Goal: Task Accomplishment & Management: Complete application form

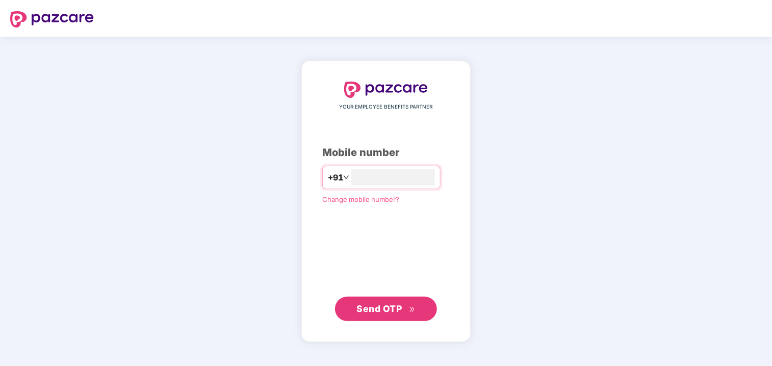
type input "**********"
click at [372, 313] on span "Send OTP" at bounding box center [386, 308] width 59 height 14
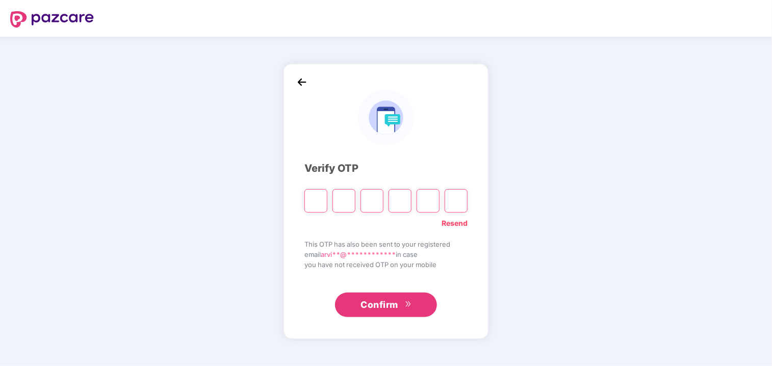
type input "*"
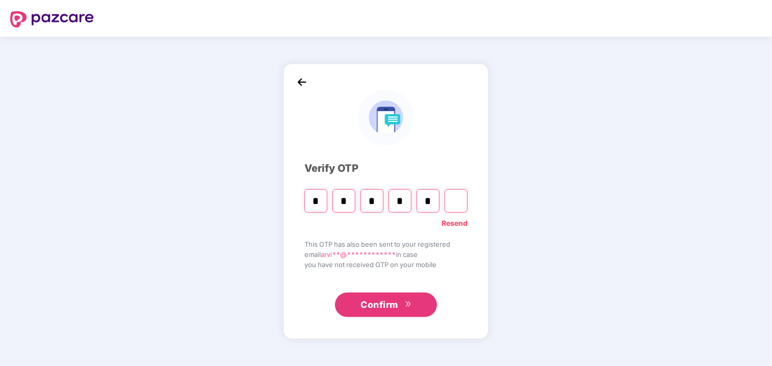
type input "*"
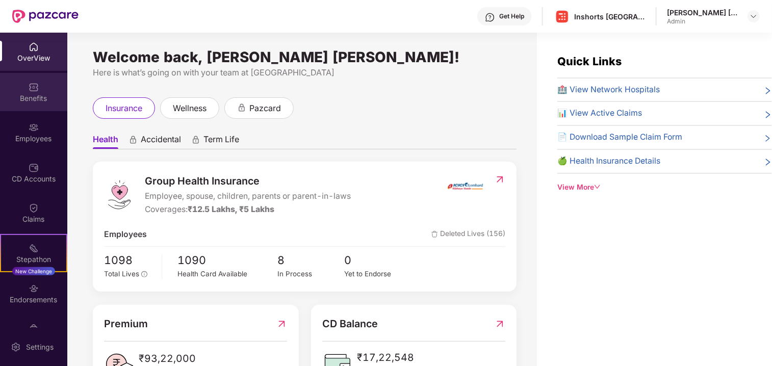
click at [33, 95] on div "Benefits" at bounding box center [33, 98] width 67 height 10
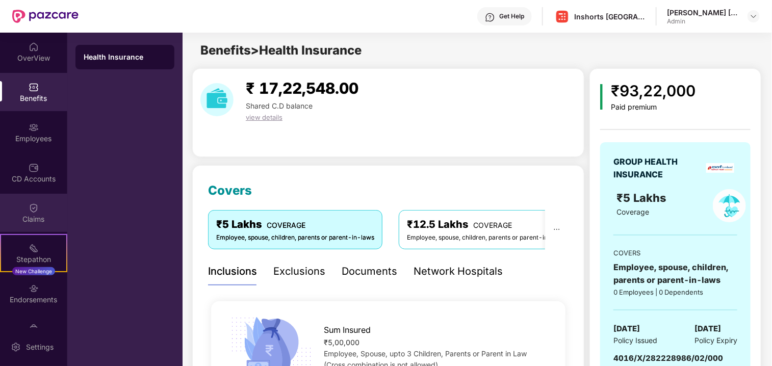
click at [32, 205] on img at bounding box center [34, 208] width 10 height 10
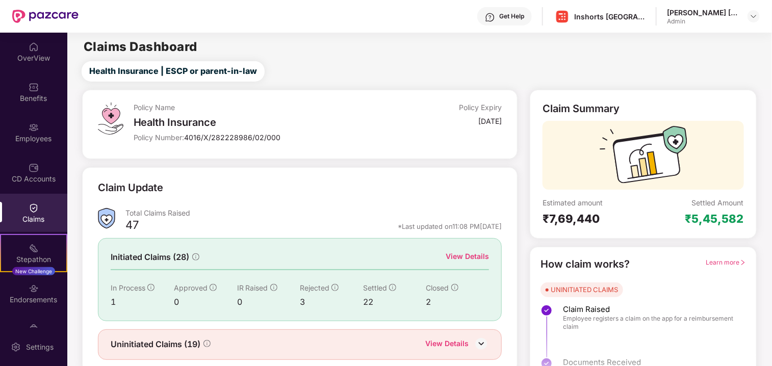
scroll to position [33, 0]
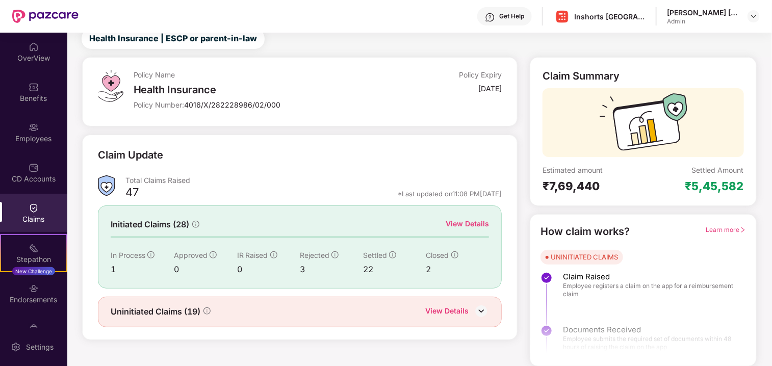
click at [474, 223] on div "View Details" at bounding box center [466, 223] width 43 height 11
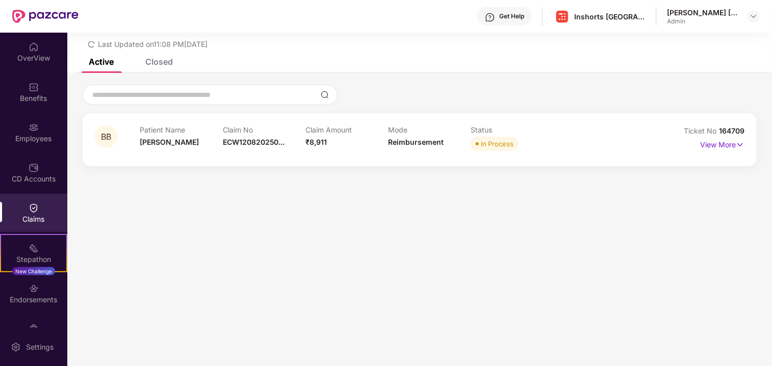
click at [164, 59] on div "Closed" at bounding box center [159, 62] width 28 height 10
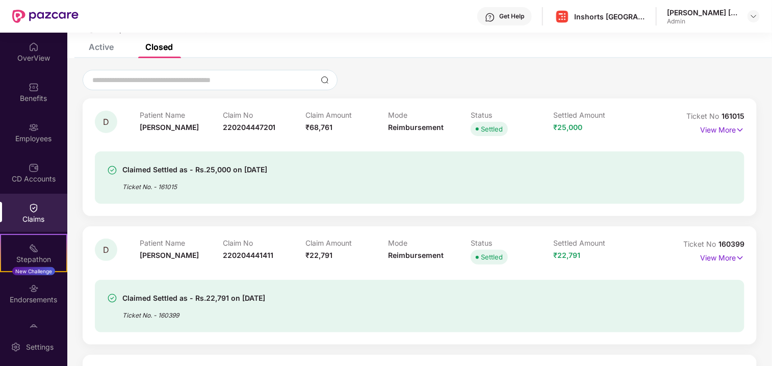
scroll to position [0, 0]
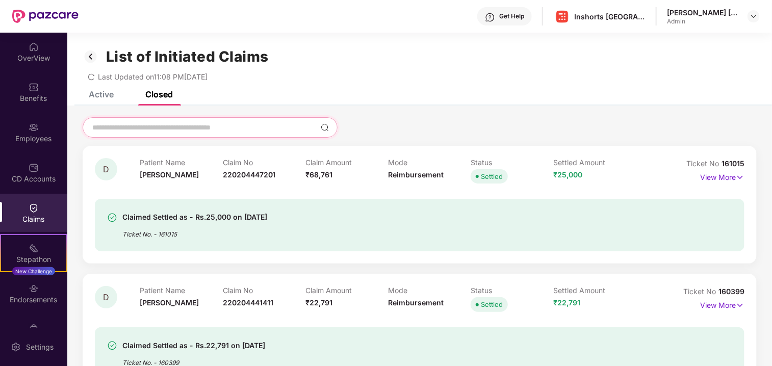
click at [126, 127] on input at bounding box center [203, 127] width 225 height 11
click at [98, 95] on div "Active" at bounding box center [101, 94] width 25 height 10
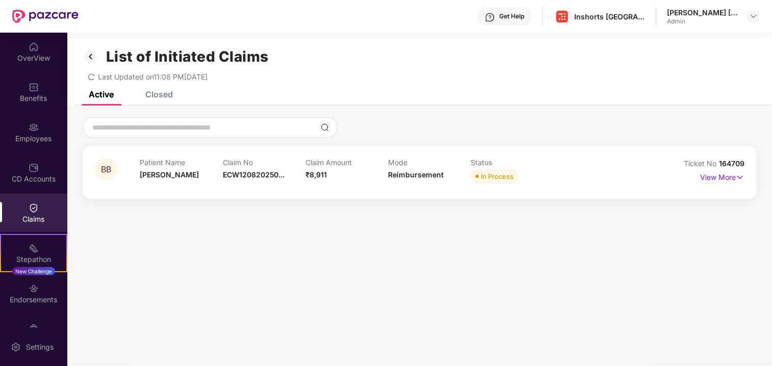
click at [165, 95] on div "Closed" at bounding box center [159, 94] width 28 height 10
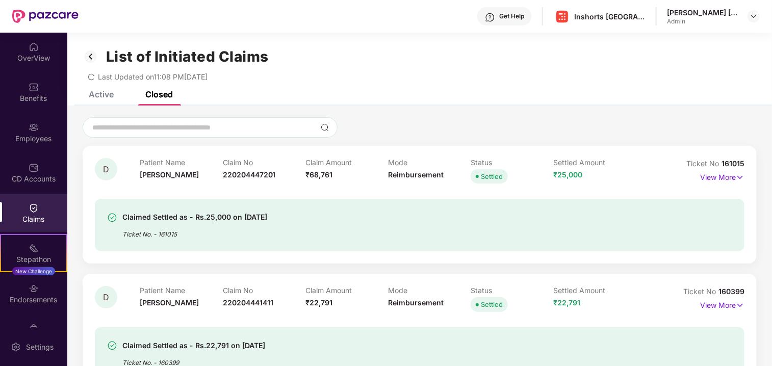
click at [91, 54] on img at bounding box center [91, 56] width 16 height 17
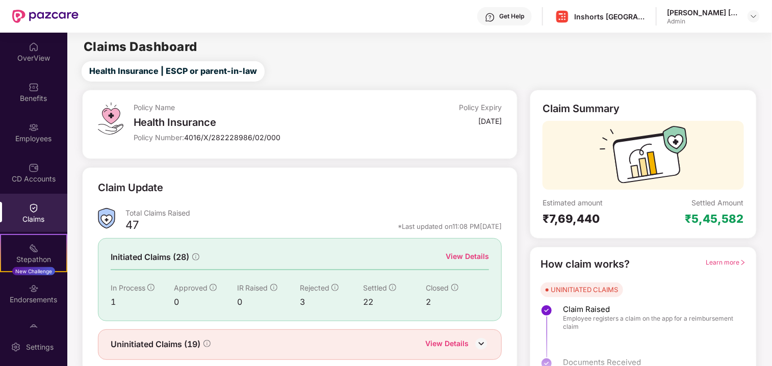
scroll to position [33, 0]
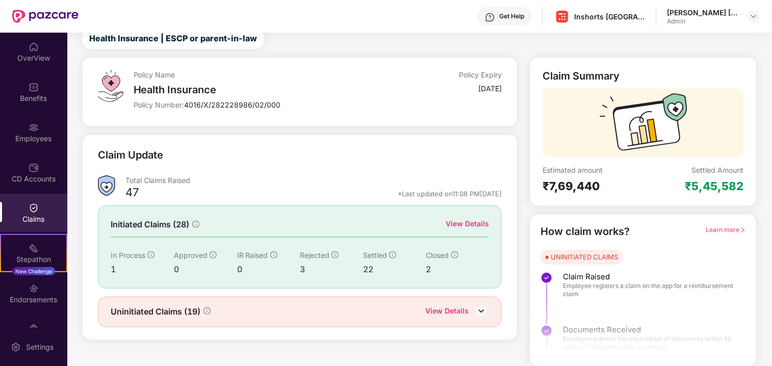
click at [482, 311] on img at bounding box center [480, 310] width 15 height 15
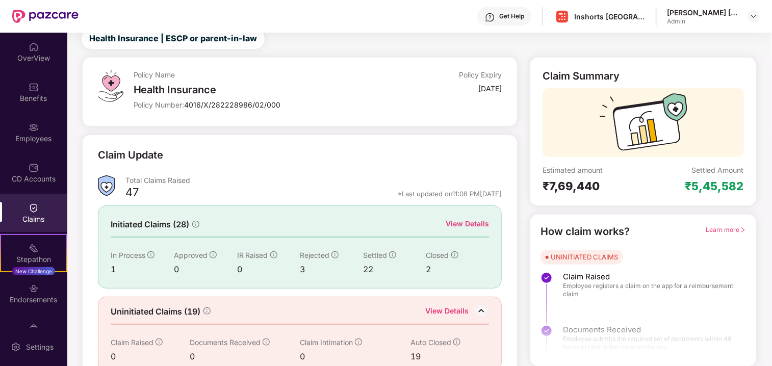
scroll to position [51, 0]
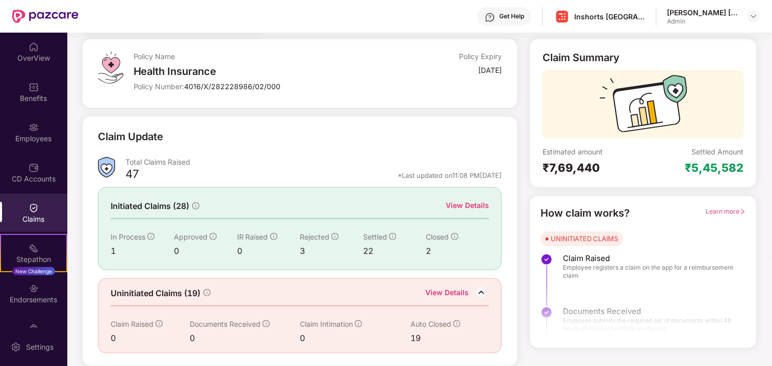
click at [457, 294] on div "View Details" at bounding box center [446, 293] width 43 height 13
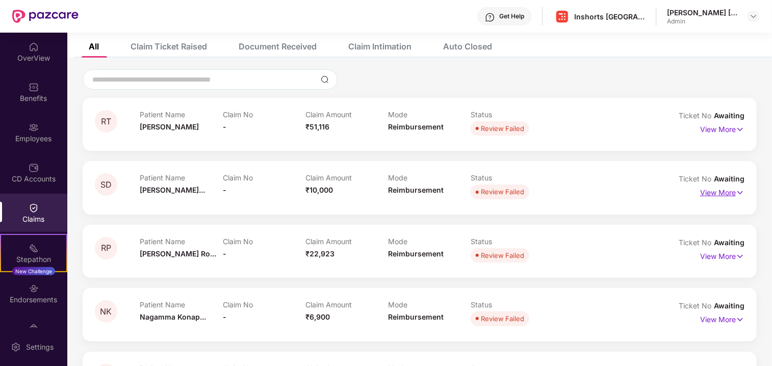
click at [724, 194] on p "View More" at bounding box center [722, 191] width 44 height 14
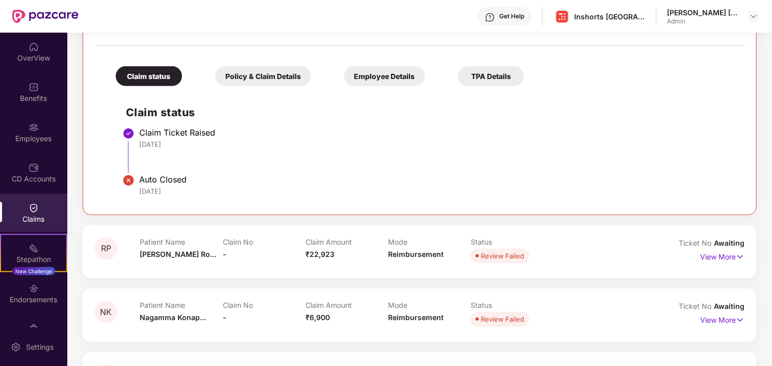
scroll to position [258, 0]
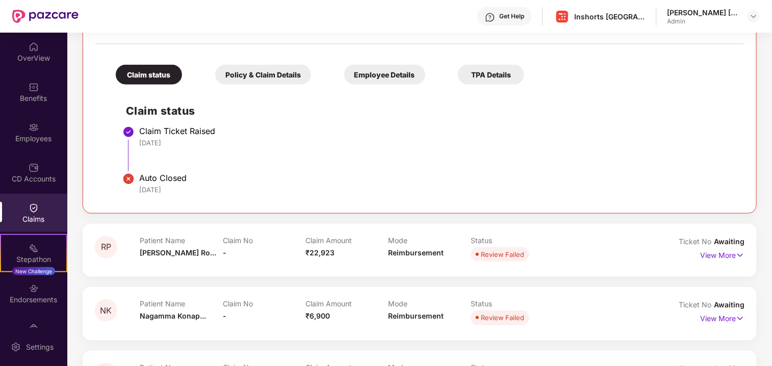
click at [149, 181] on div "Auto Closed" at bounding box center [436, 178] width 594 height 10
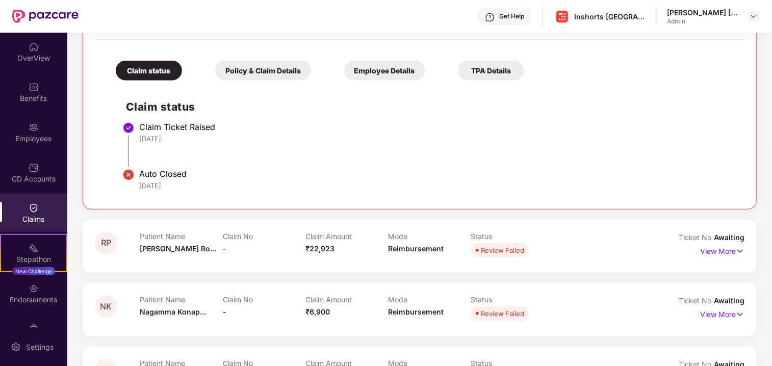
scroll to position [263, 0]
click at [264, 68] on div "Policy & Claim Details" at bounding box center [263, 70] width 96 height 20
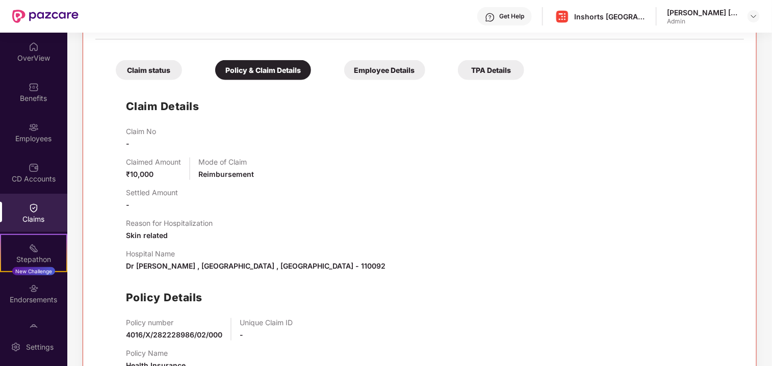
click at [145, 70] on div "Claim status" at bounding box center [149, 70] width 66 height 20
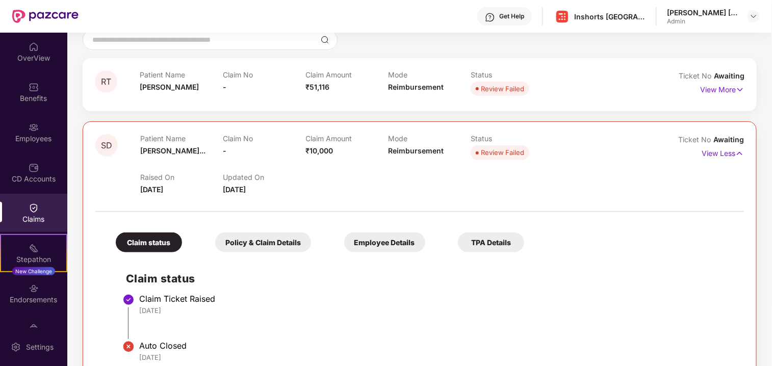
scroll to position [91, 0]
click at [499, 151] on div "Review Failed" at bounding box center [502, 152] width 43 height 10
click at [424, 148] on span "Reimbursement" at bounding box center [416, 150] width 56 height 9
click at [242, 138] on p "Claim No" at bounding box center [264, 138] width 83 height 9
click at [244, 182] on div "Updated On 03 Aug 2025" at bounding box center [264, 184] width 83 height 22
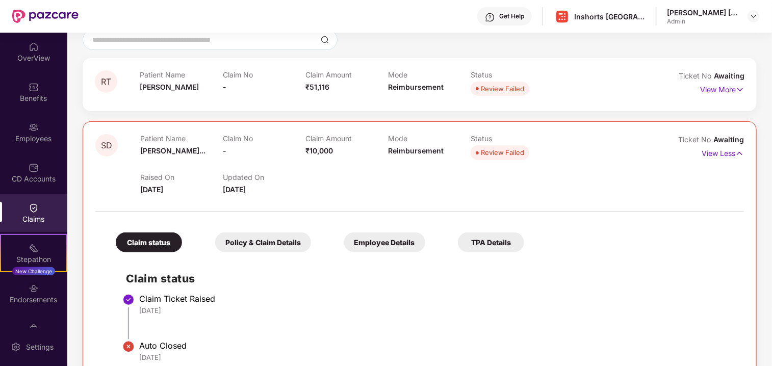
click at [157, 185] on span "01 Aug 2025" at bounding box center [151, 189] width 23 height 9
click at [152, 241] on div "Claim status" at bounding box center [149, 242] width 66 height 20
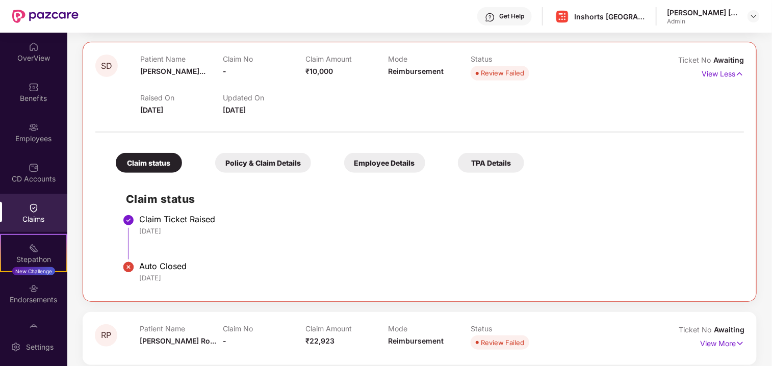
scroll to position [170, 0]
click at [730, 74] on p "View Less" at bounding box center [722, 73] width 42 height 14
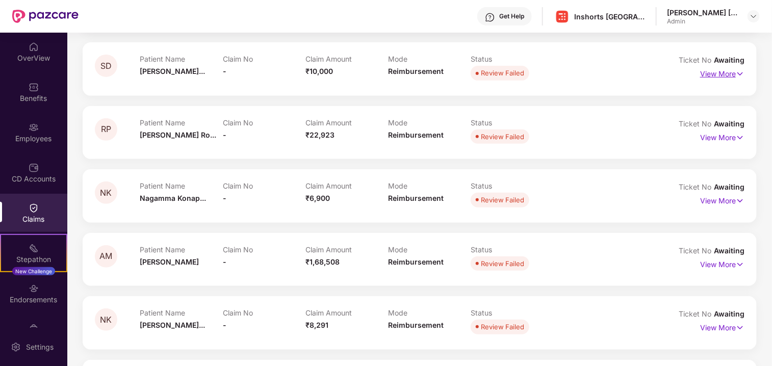
click at [730, 74] on p "View More" at bounding box center [722, 73] width 44 height 14
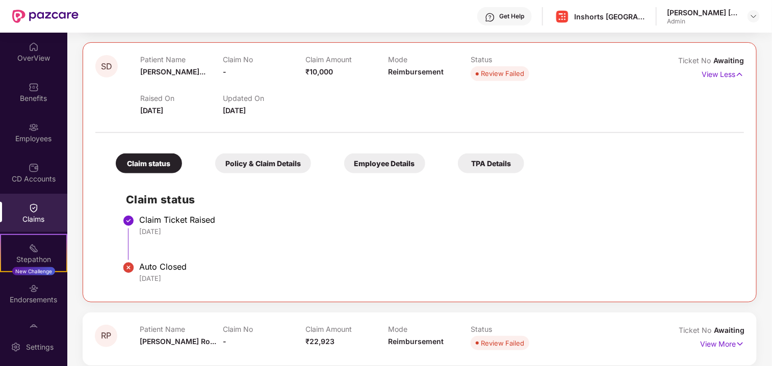
click at [394, 164] on div "Employee Details" at bounding box center [384, 163] width 81 height 20
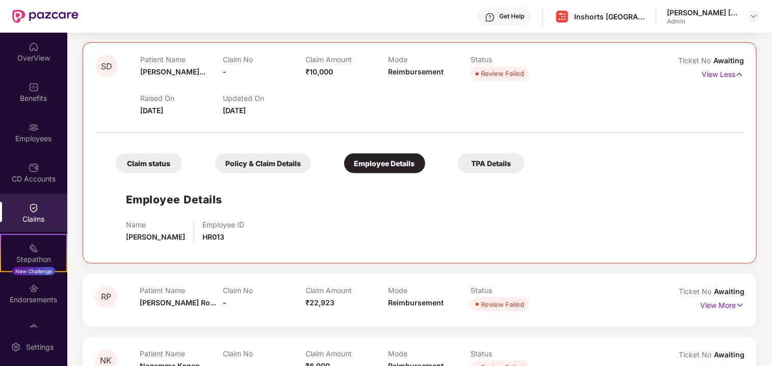
click at [495, 160] on div "TPA Details" at bounding box center [491, 163] width 66 height 20
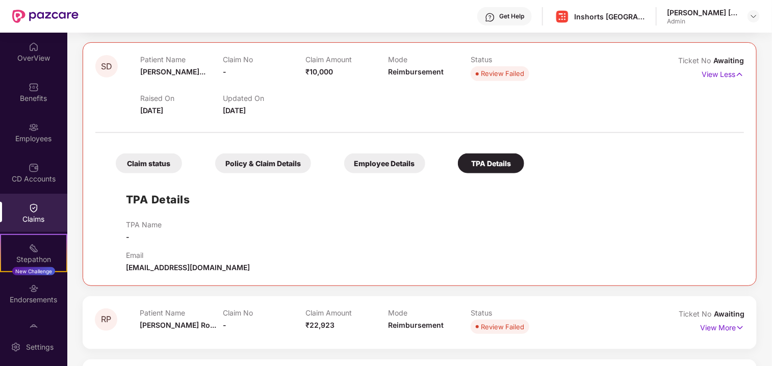
click at [273, 162] on div "Policy & Claim Details" at bounding box center [263, 163] width 96 height 20
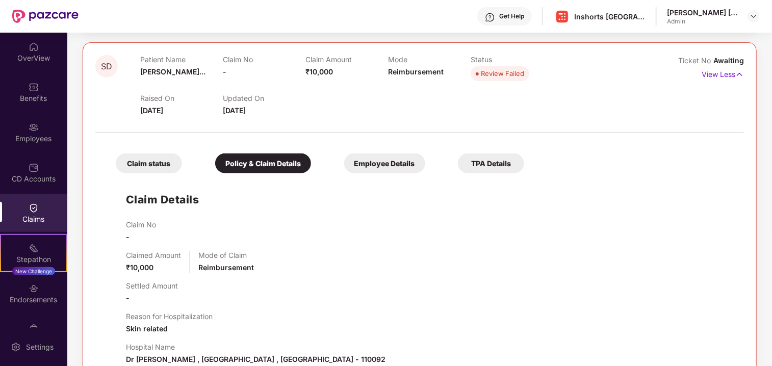
click at [151, 166] on div "Claim status" at bounding box center [149, 163] width 66 height 20
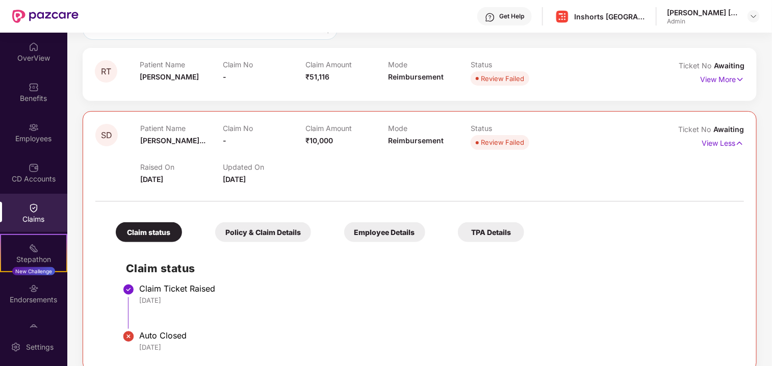
scroll to position [49, 0]
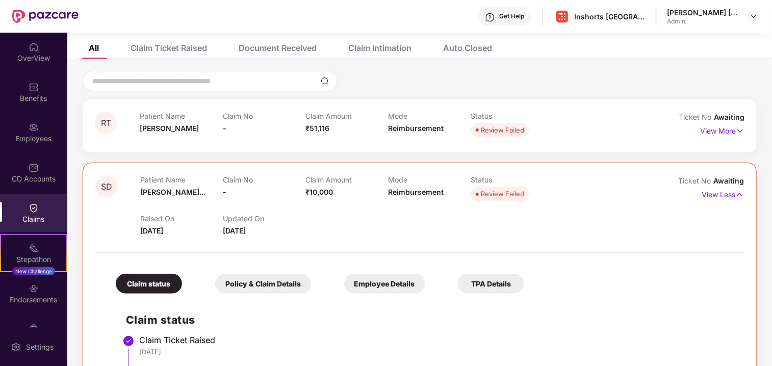
click at [181, 49] on div "Claim Ticket Raised" at bounding box center [168, 48] width 76 height 10
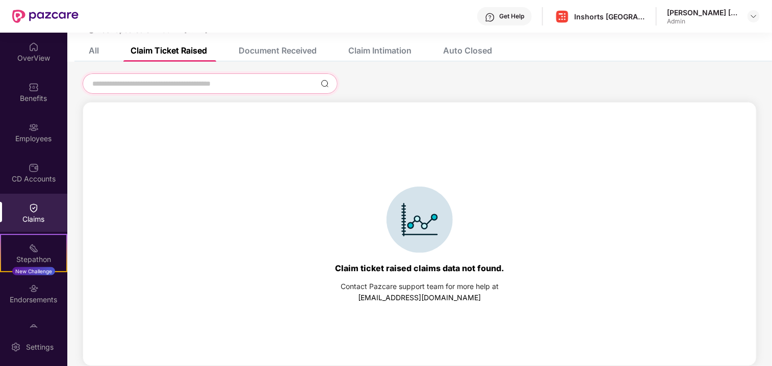
click at [198, 85] on input at bounding box center [203, 83] width 225 height 11
type input "*"
click at [324, 83] on img at bounding box center [325, 83] width 8 height 8
click at [247, 84] on input at bounding box center [203, 83] width 225 height 11
click at [379, 52] on div "Claim Intimation" at bounding box center [379, 50] width 63 height 10
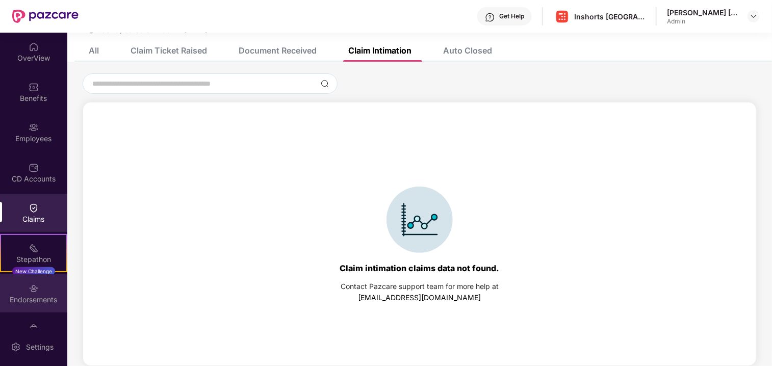
click at [35, 295] on div "Endorsements" at bounding box center [33, 300] width 67 height 10
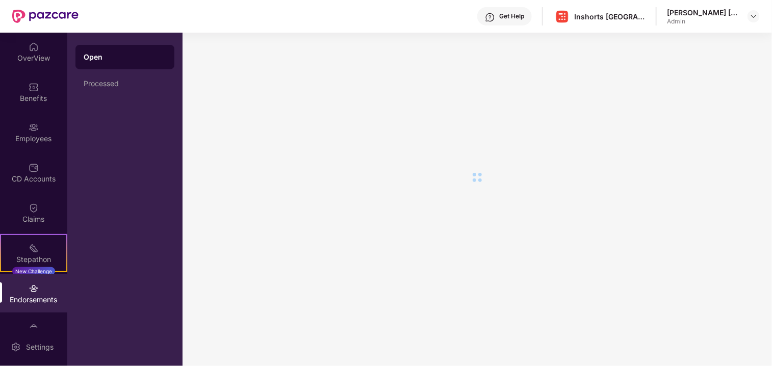
scroll to position [0, 0]
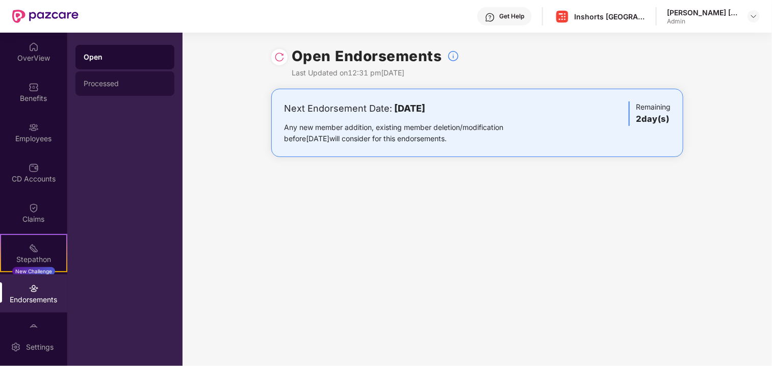
click at [107, 85] on div "Processed" at bounding box center [125, 83] width 83 height 8
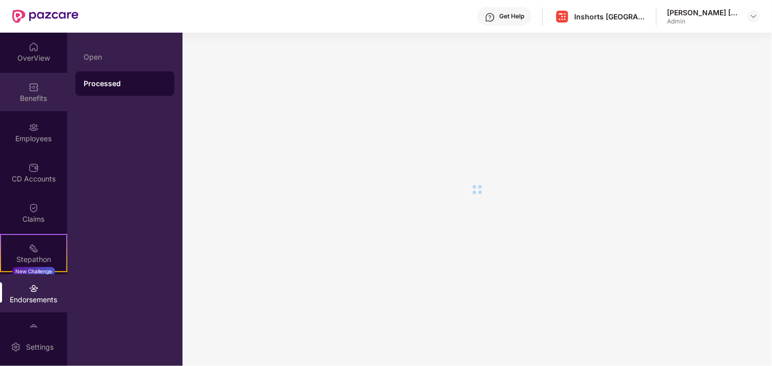
click at [33, 87] on img at bounding box center [34, 87] width 10 height 10
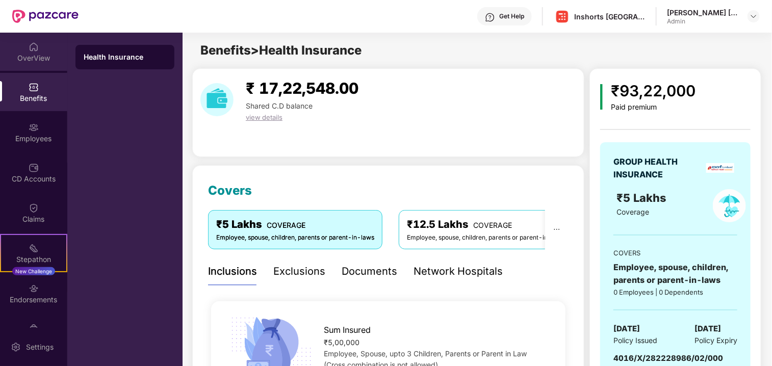
click at [29, 48] on img at bounding box center [34, 47] width 10 height 10
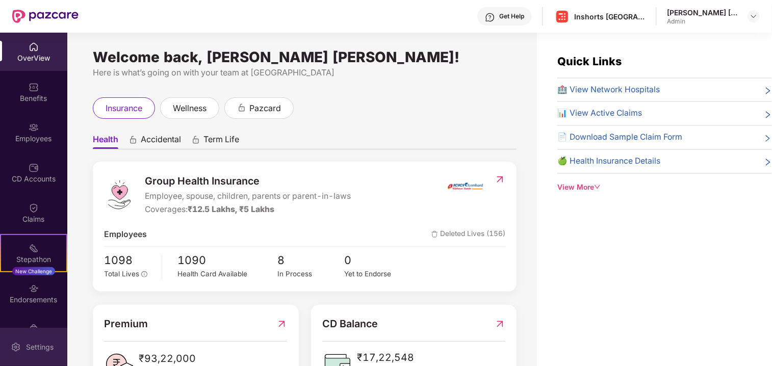
click at [32, 347] on div "Settings" at bounding box center [40, 347] width 34 height 10
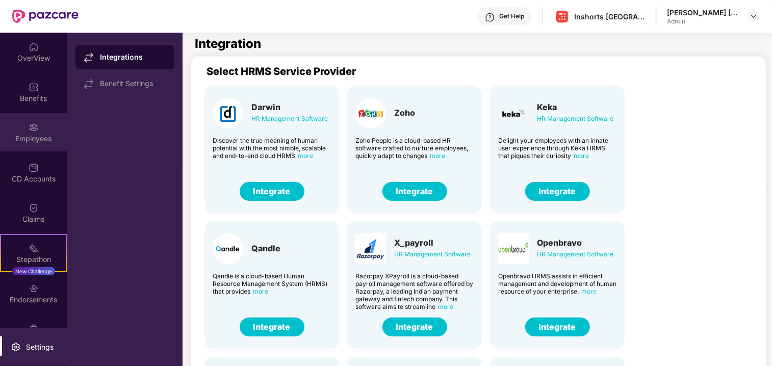
click at [40, 136] on div "Employees" at bounding box center [33, 139] width 67 height 10
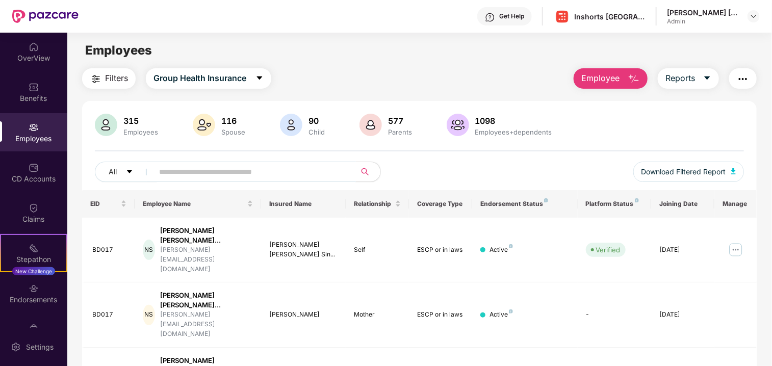
click at [164, 170] on input "text" at bounding box center [250, 171] width 183 height 15
type input "******"
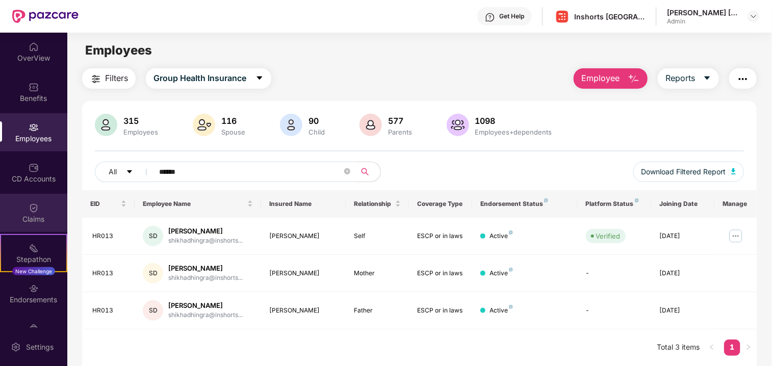
click at [35, 221] on div "Claims" at bounding box center [33, 219] width 67 height 10
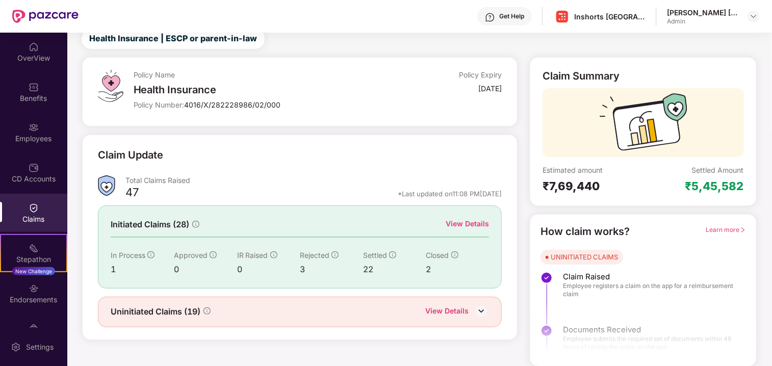
scroll to position [33, 0]
click at [731, 230] on span "Learn more" at bounding box center [726, 230] width 40 height 8
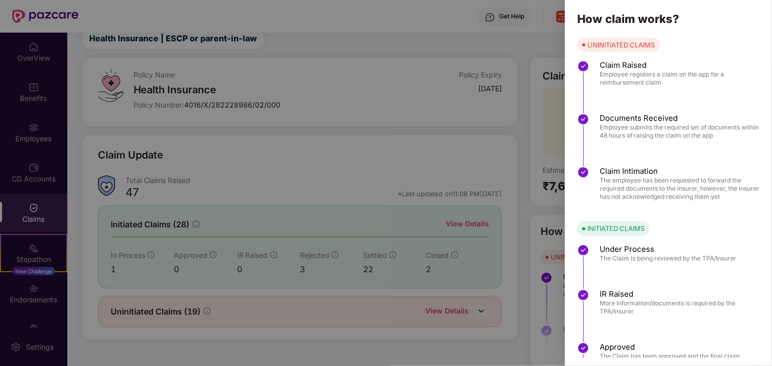
click at [613, 44] on div "UNINITIATED CLAIMS" at bounding box center [620, 45] width 67 height 10
click at [626, 275] on div "Under Process The Claim is being reviewed by the TPA/Insurer" at bounding box center [674, 266] width 195 height 45
click at [421, 171] on div at bounding box center [386, 183] width 772 height 366
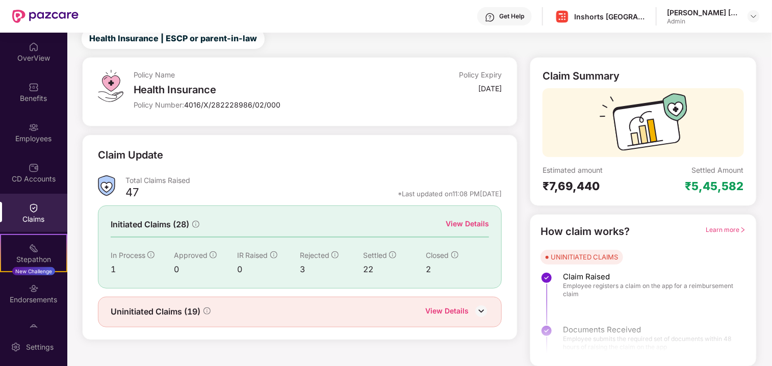
click at [508, 15] on div "Get Help" at bounding box center [511, 16] width 25 height 8
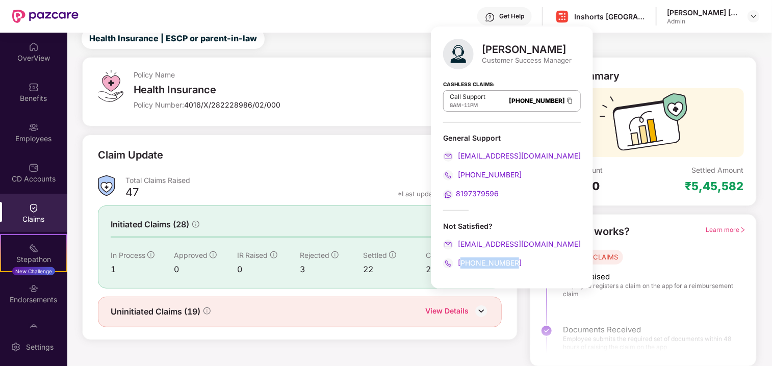
drag, startPoint x: 517, startPoint y: 261, endPoint x: 464, endPoint y: 264, distance: 53.6
click at [464, 264] on div "[PHONE_NUMBER]" at bounding box center [512, 262] width 138 height 11
click at [379, 177] on div "Total Claims Raised" at bounding box center [313, 180] width 376 height 10
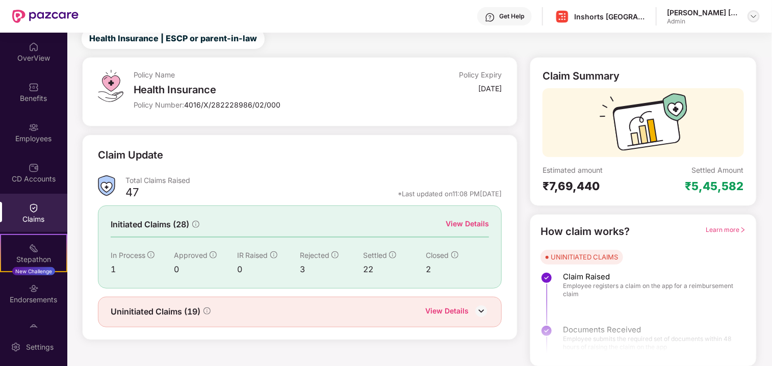
click at [751, 19] on img at bounding box center [753, 16] width 8 height 8
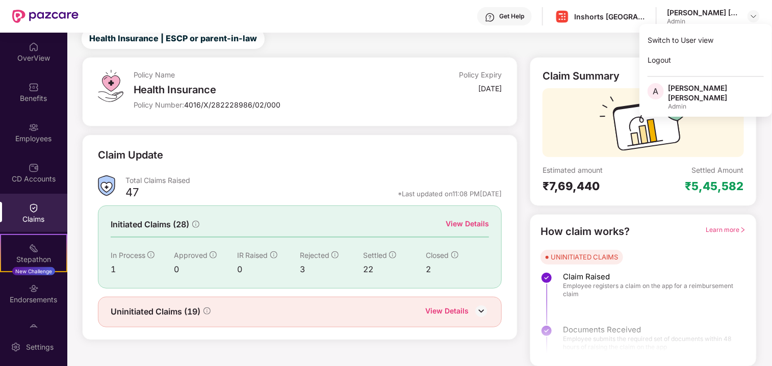
click at [684, 248] on div "How claim works? Learn more UNINITIATED CLAIMS Claim Raised Employee registers …" at bounding box center [642, 290] width 205 height 133
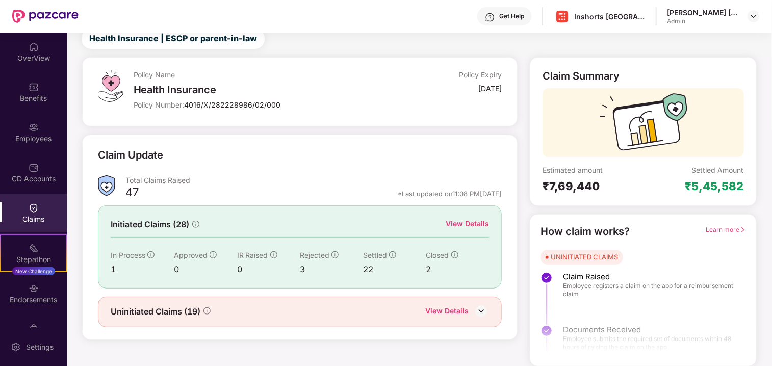
click at [469, 222] on div "View Details" at bounding box center [466, 223] width 43 height 11
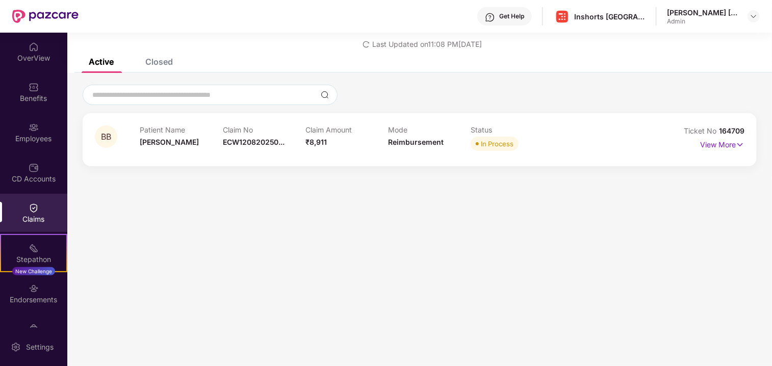
click at [155, 65] on div "Closed" at bounding box center [159, 62] width 28 height 10
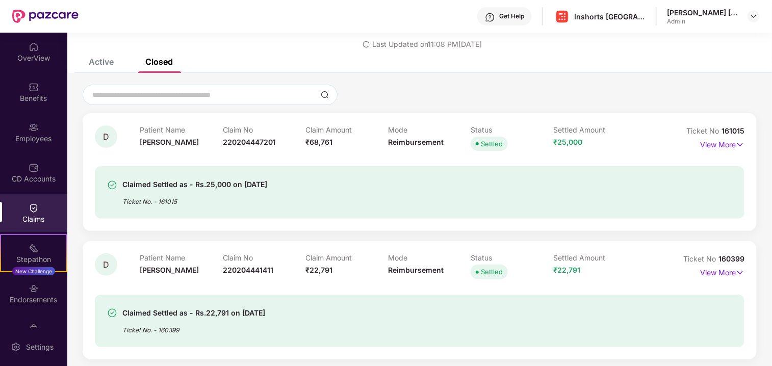
click at [83, 53] on div "List of Initiated Claims Last Updated on 11:08 PM[DATE]" at bounding box center [419, 29] width 704 height 59
click at [38, 291] on div "Endorsements" at bounding box center [33, 293] width 67 height 38
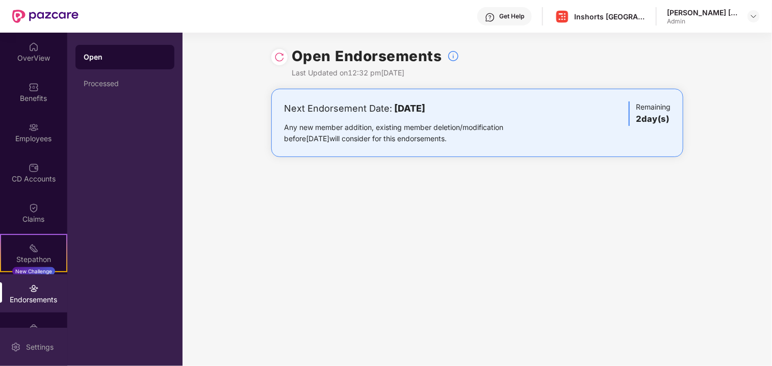
click at [35, 345] on div "Settings" at bounding box center [40, 347] width 34 height 10
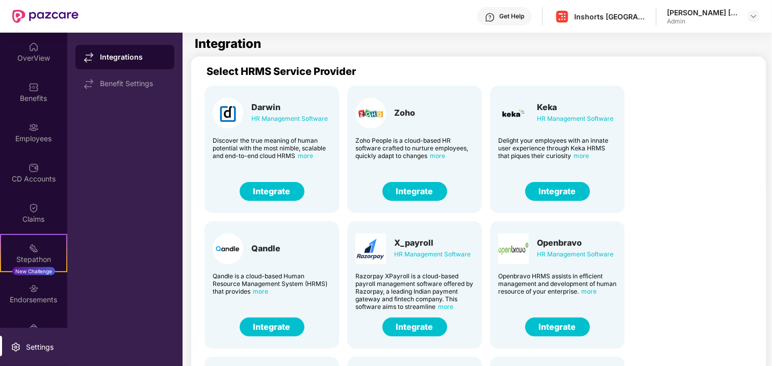
scroll to position [26, 0]
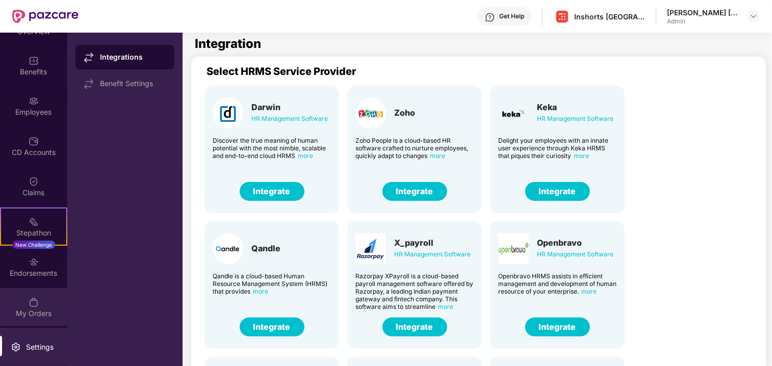
click at [34, 310] on div "My Orders" at bounding box center [33, 313] width 67 height 10
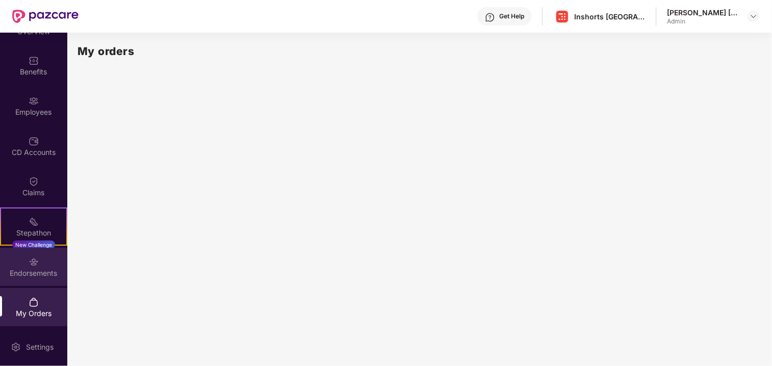
click at [40, 266] on div "Endorsements" at bounding box center [33, 267] width 67 height 38
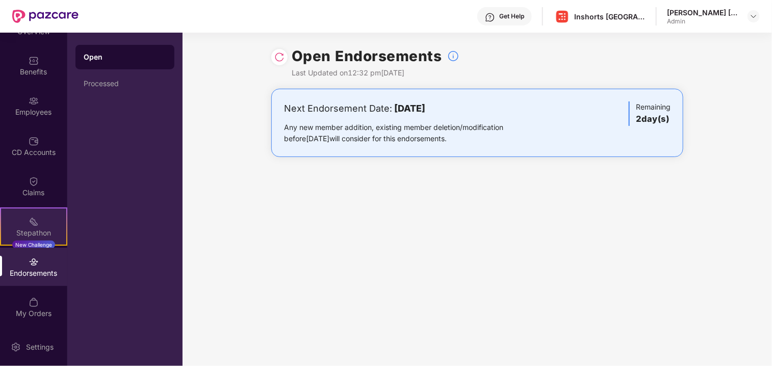
click at [35, 224] on img at bounding box center [34, 222] width 10 height 10
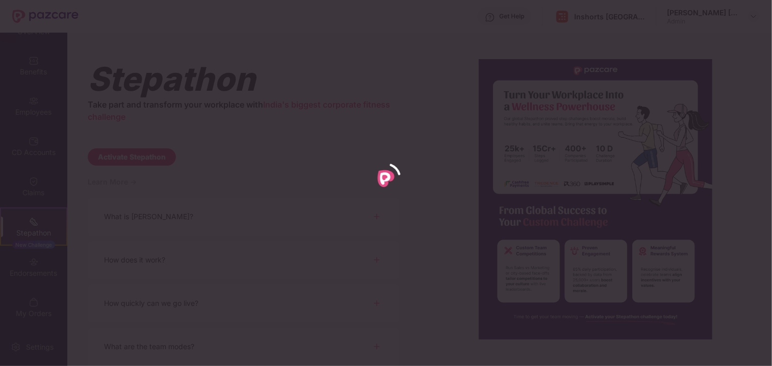
click at [32, 186] on div at bounding box center [386, 183] width 772 height 366
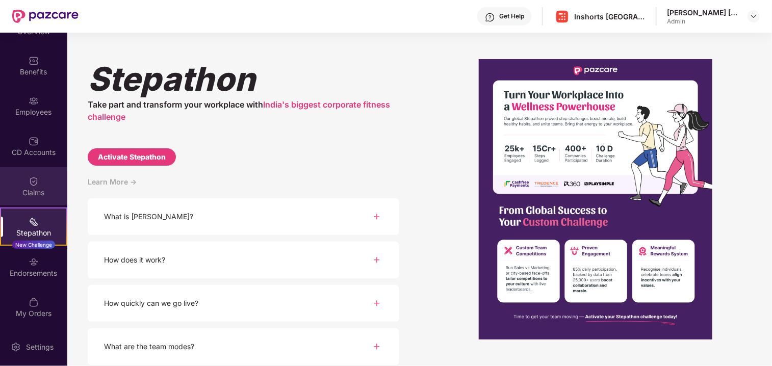
click at [32, 182] on img at bounding box center [34, 181] width 10 height 10
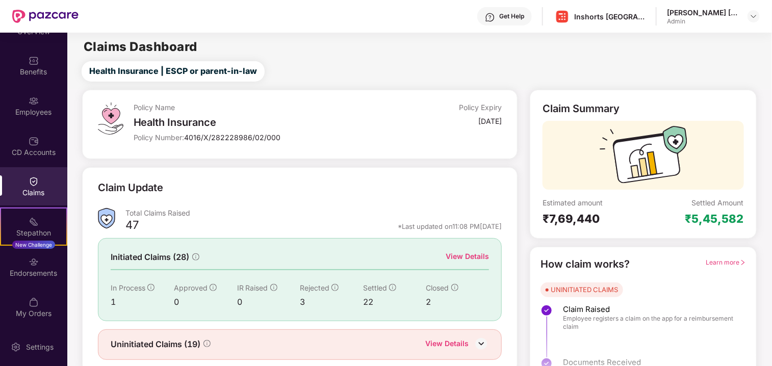
scroll to position [33, 0]
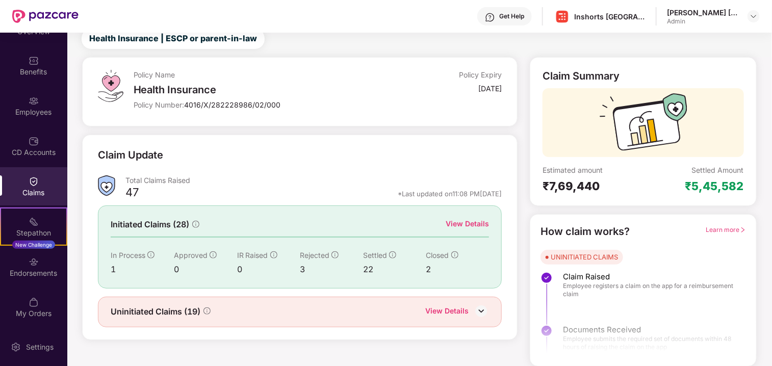
click at [453, 309] on div "View Details" at bounding box center [446, 311] width 43 height 13
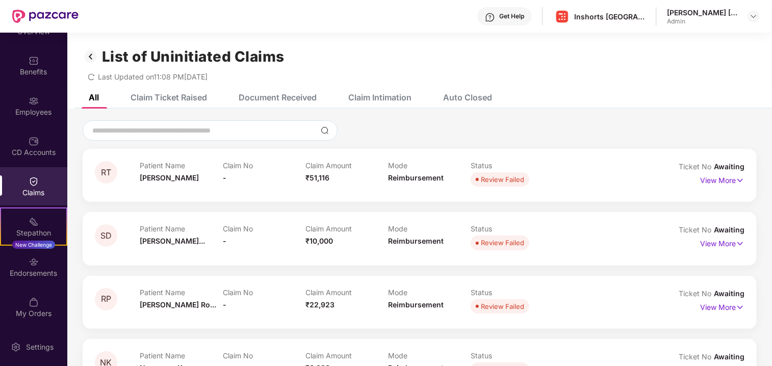
scroll to position [21, 0]
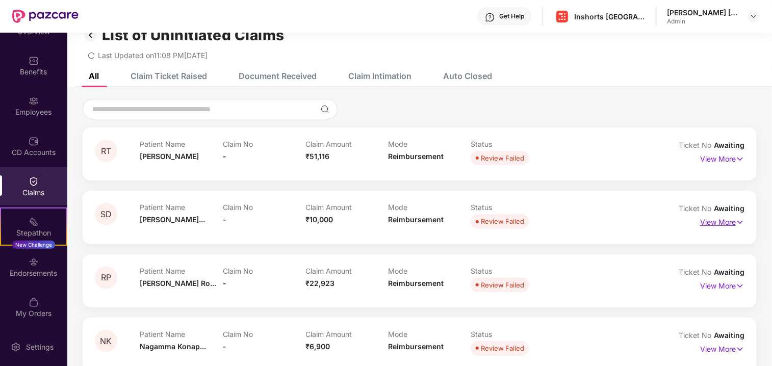
click at [721, 226] on p "View More" at bounding box center [722, 221] width 44 height 14
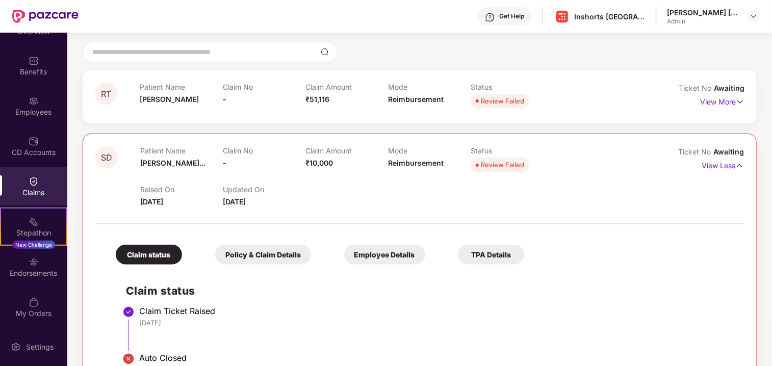
scroll to position [95, 0]
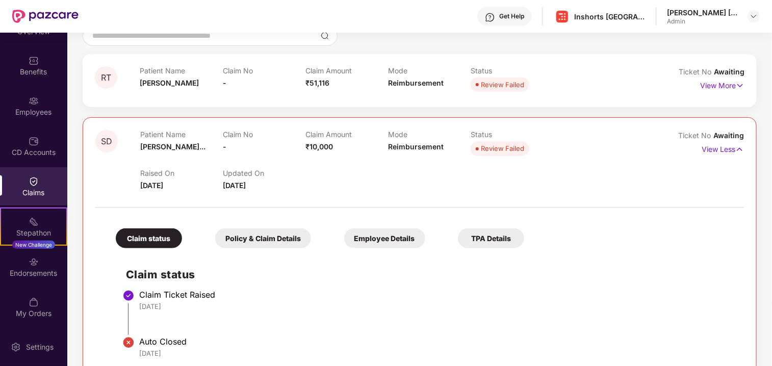
click at [269, 236] on div "Policy & Claim Details" at bounding box center [263, 238] width 96 height 20
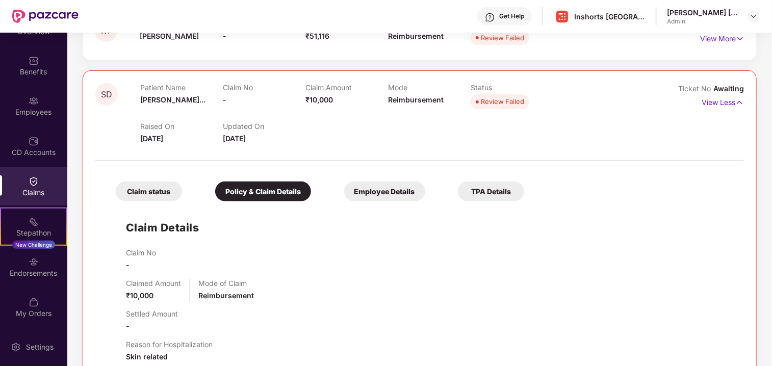
scroll to position [0, 0]
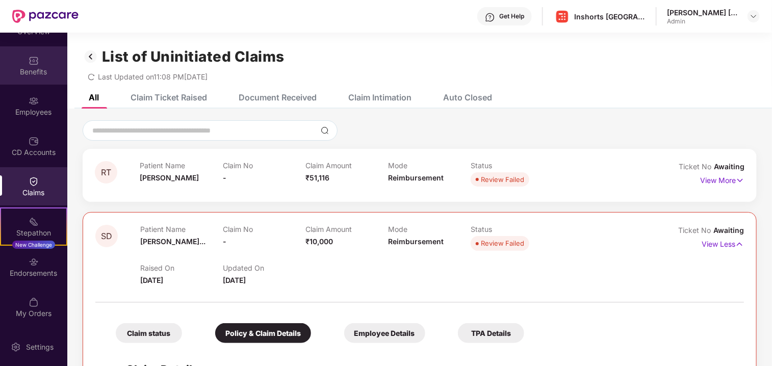
click at [32, 64] on img at bounding box center [34, 61] width 10 height 10
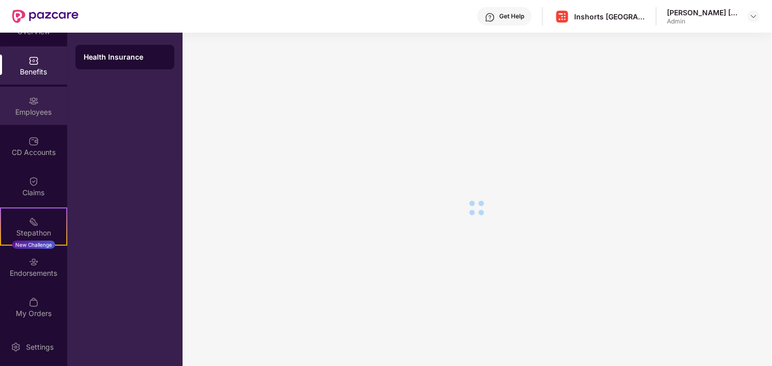
click at [25, 107] on div "Employees" at bounding box center [33, 112] width 67 height 10
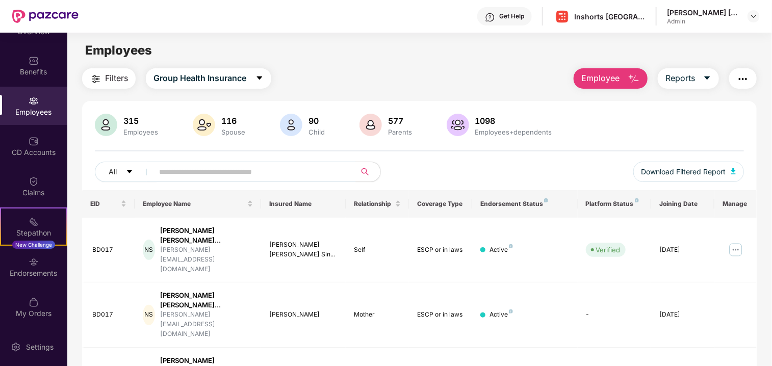
click at [626, 75] on button "Employee" at bounding box center [610, 78] width 74 height 20
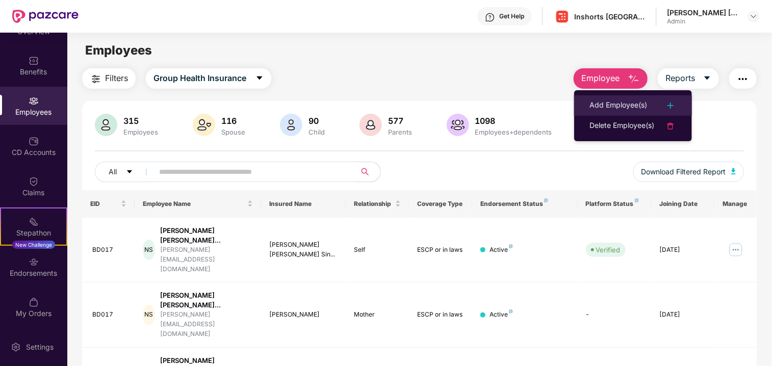
click at [620, 102] on div "Add Employee(s)" at bounding box center [618, 105] width 58 height 12
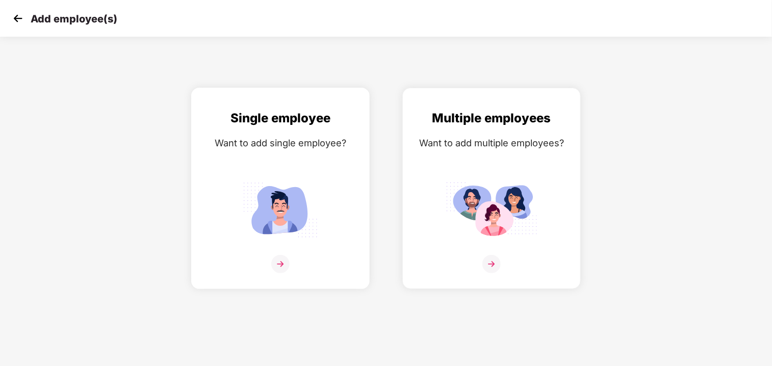
click at [279, 266] on img at bounding box center [280, 264] width 18 height 18
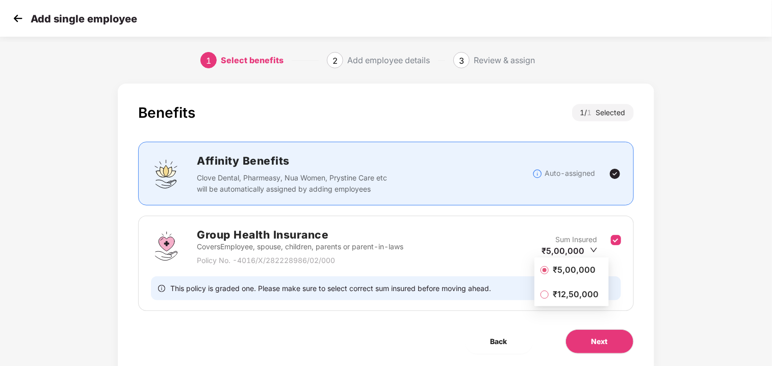
click at [565, 271] on span "₹5,00,000" at bounding box center [573, 269] width 51 height 11
click at [609, 347] on button "Next" at bounding box center [599, 341] width 68 height 24
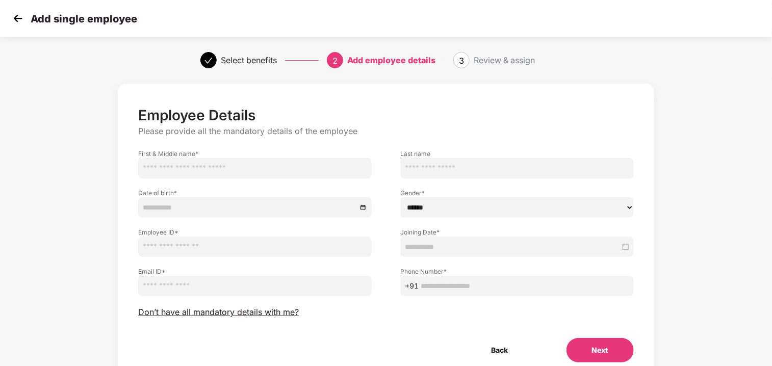
scroll to position [1, 0]
click at [13, 19] on img at bounding box center [17, 18] width 15 height 15
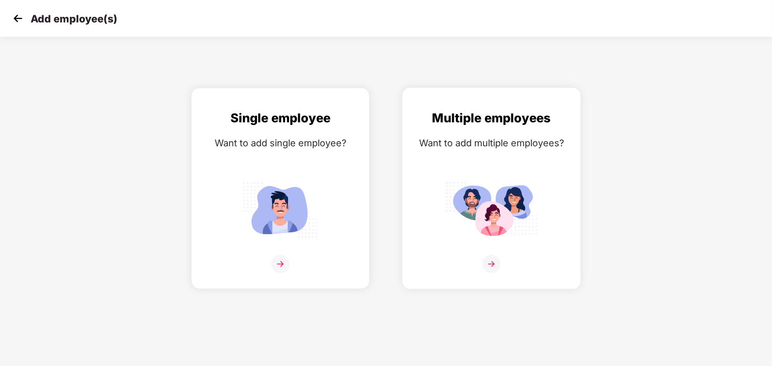
click at [495, 121] on div "Multiple employees" at bounding box center [491, 118] width 157 height 19
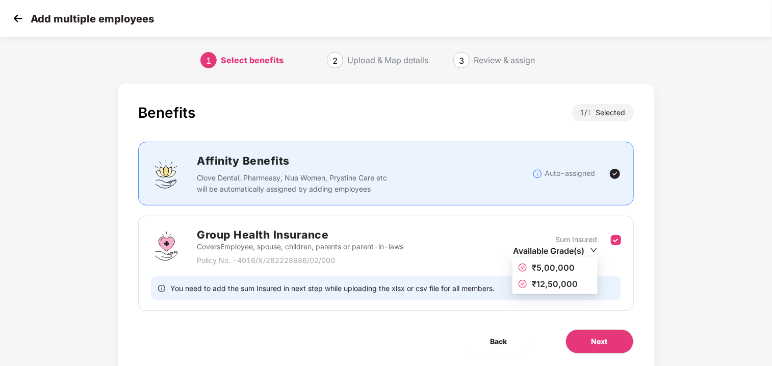
click at [591, 249] on icon "down" at bounding box center [594, 250] width 8 height 8
click at [552, 268] on span "₹5,00,000" at bounding box center [553, 267] width 43 height 10
click at [606, 339] on span "Next" at bounding box center [599, 341] width 16 height 11
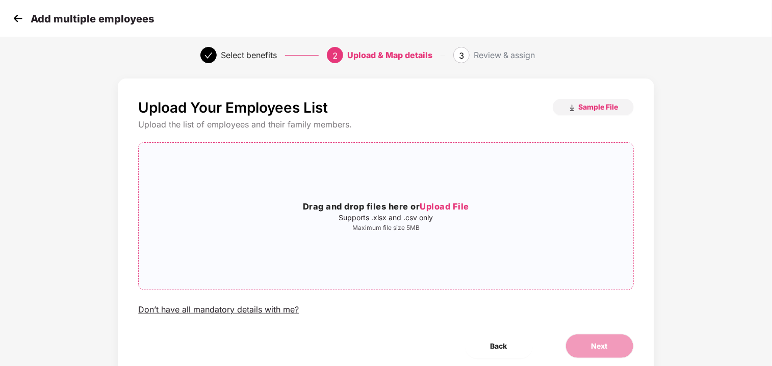
scroll to position [6, 0]
click at [589, 105] on span "Sample File" at bounding box center [598, 106] width 40 height 10
click at [444, 207] on span "Upload File" at bounding box center [444, 206] width 49 height 10
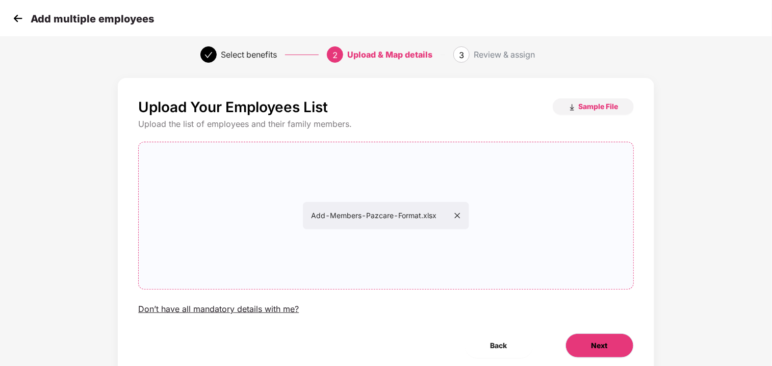
click at [594, 349] on span "Next" at bounding box center [599, 345] width 16 height 11
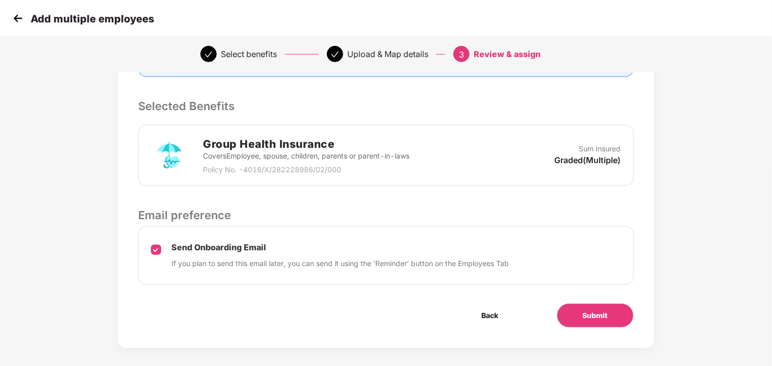
scroll to position [195, 0]
click at [594, 318] on span "Submit" at bounding box center [594, 314] width 25 height 11
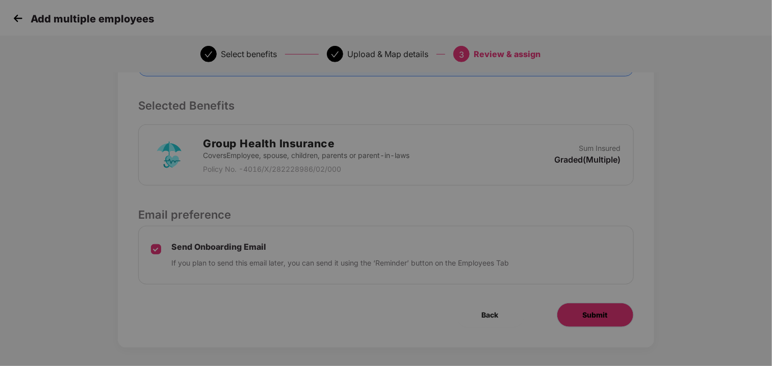
scroll to position [0, 0]
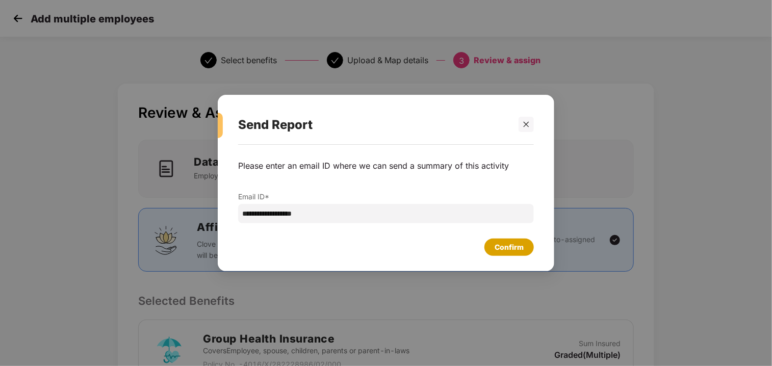
click at [509, 250] on div "Confirm" at bounding box center [508, 247] width 29 height 11
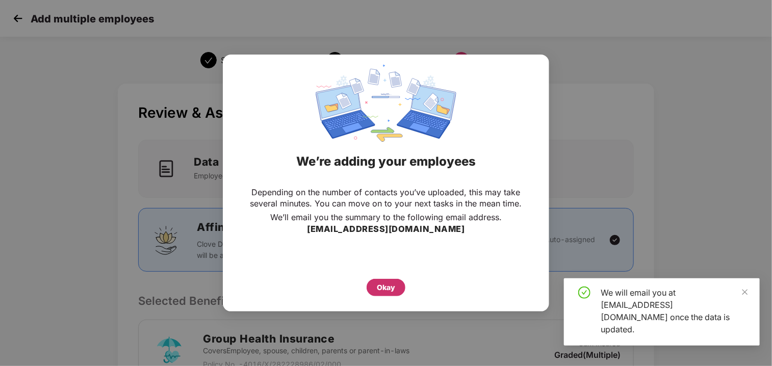
click at [383, 288] on div "Okay" at bounding box center [386, 287] width 18 height 11
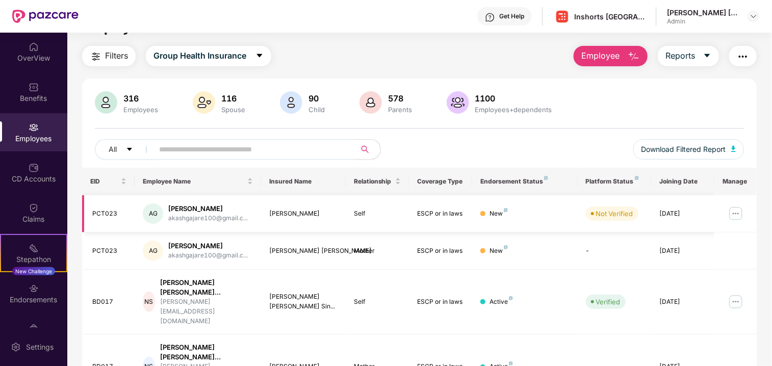
scroll to position [22, 0]
click at [732, 213] on img at bounding box center [735, 214] width 16 height 16
click at [530, 242] on td "New" at bounding box center [524, 251] width 105 height 37
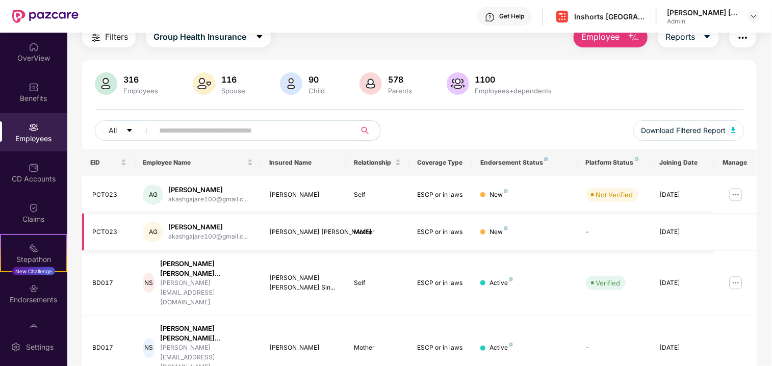
scroll to position [0, 0]
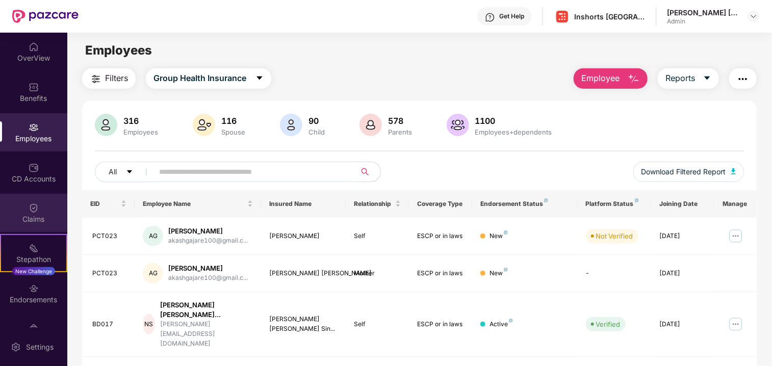
click at [28, 221] on div "Claims" at bounding box center [33, 219] width 67 height 10
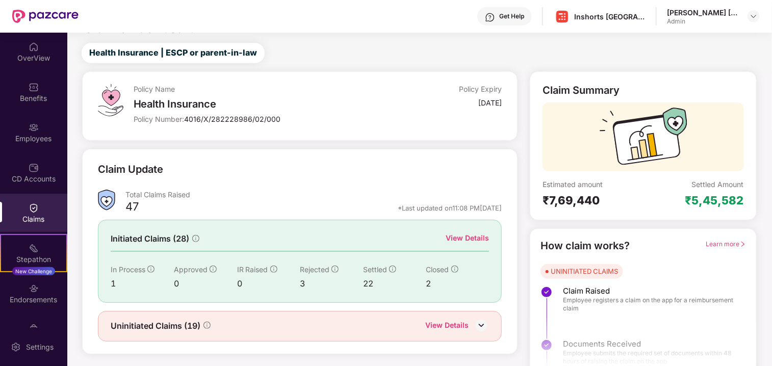
scroll to position [33, 0]
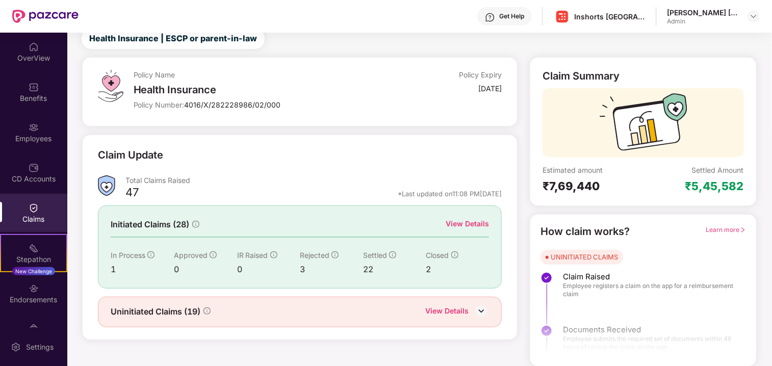
click at [451, 310] on div "View Details" at bounding box center [446, 311] width 43 height 13
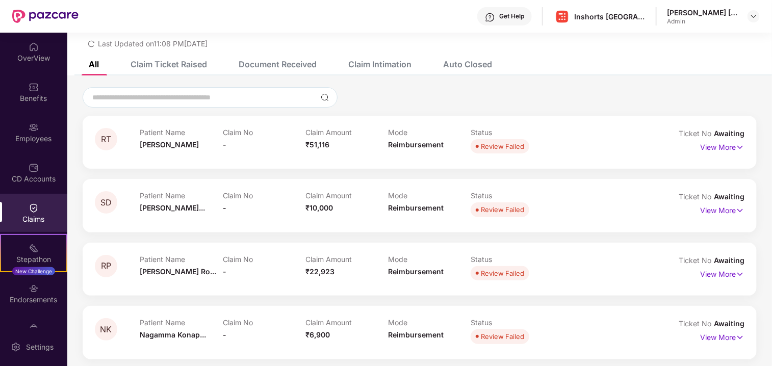
scroll to position [0, 0]
